Goal: Information Seeking & Learning: Learn about a topic

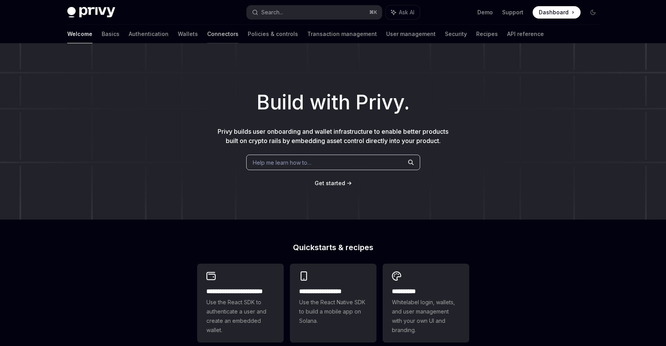
click at [207, 34] on link "Connectors" at bounding box center [222, 34] width 31 height 19
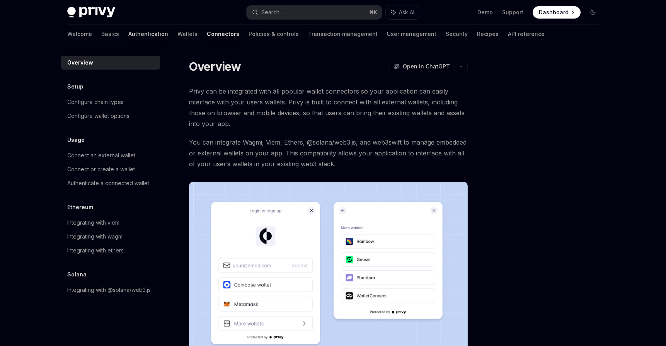
click at [128, 31] on link "Authentication" at bounding box center [148, 34] width 40 height 19
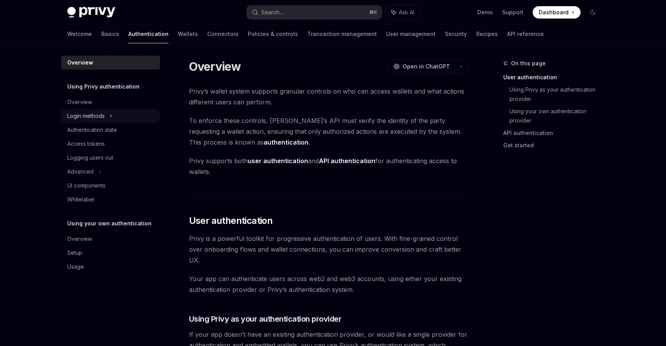
click at [111, 116] on icon at bounding box center [110, 116] width 1 height 2
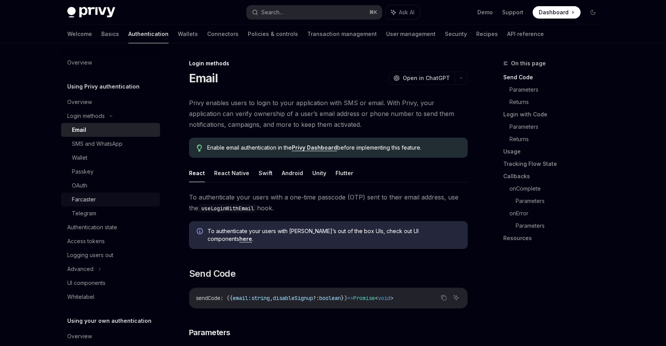
click at [124, 202] on div "Farcaster" at bounding box center [113, 199] width 83 height 9
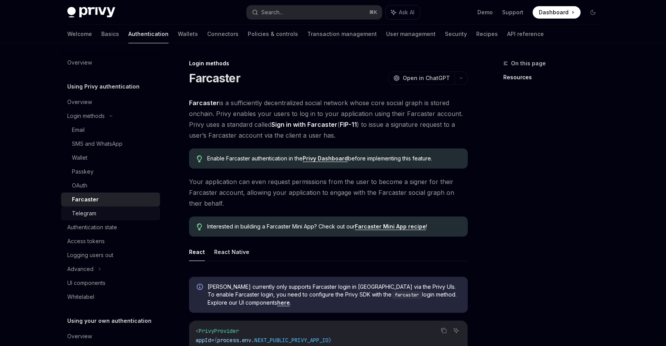
click at [121, 214] on div "Telegram" at bounding box center [113, 213] width 83 height 9
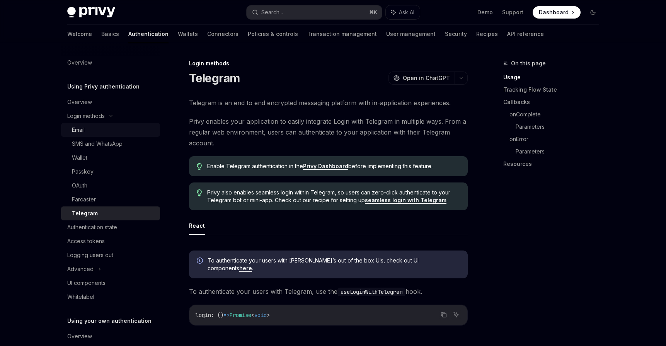
click at [105, 131] on div "Email" at bounding box center [113, 129] width 83 height 9
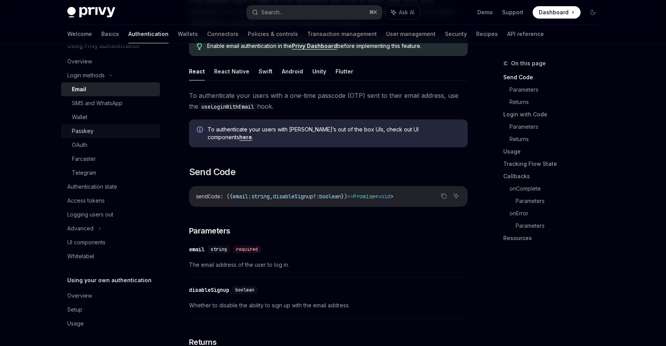
scroll to position [102, 0]
click at [126, 227] on div "Advanced" at bounding box center [110, 228] width 99 height 14
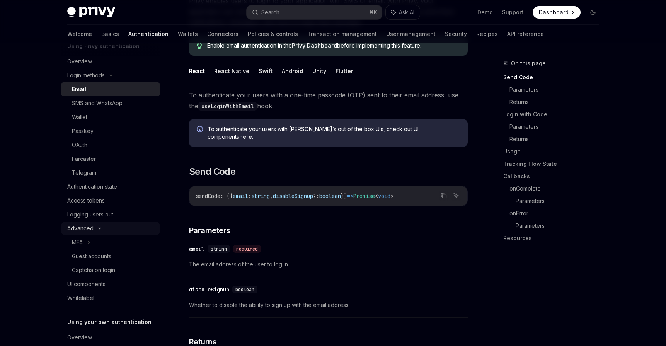
click at [126, 229] on div "Advanced" at bounding box center [110, 228] width 99 height 14
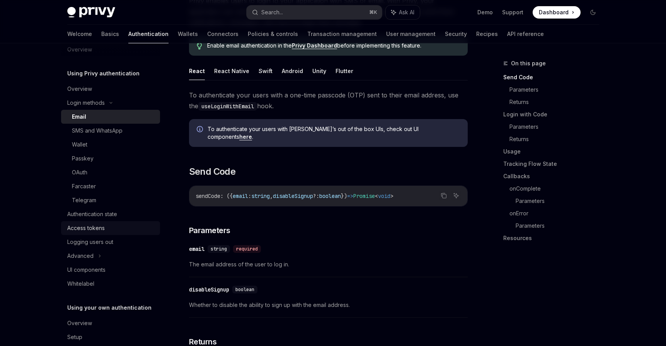
scroll to position [0, 0]
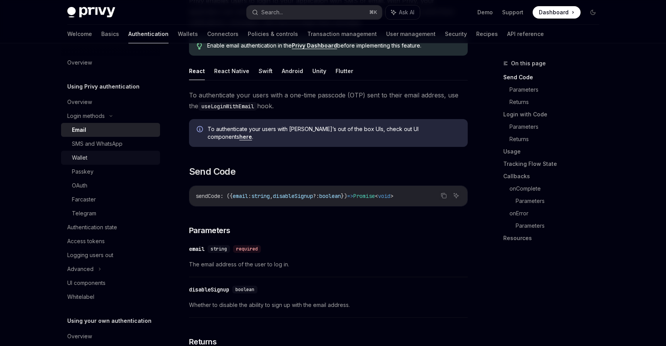
click at [129, 160] on div "Wallet" at bounding box center [113, 157] width 83 height 9
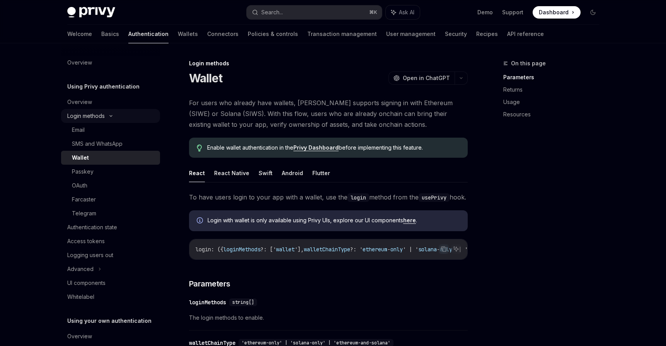
click at [110, 115] on icon at bounding box center [110, 115] width 9 height 3
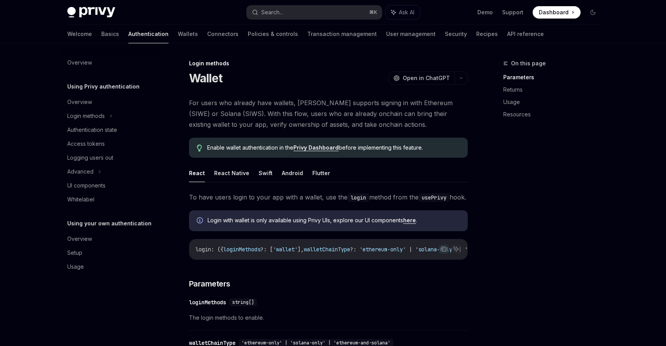
click at [84, 34] on div "Welcome Basics Authentication Wallets Connectors Policies & controls Transactio…" at bounding box center [305, 34] width 477 height 19
click at [101, 34] on link "Basics" at bounding box center [110, 34] width 18 height 19
type textarea "*"
